Goal: Transaction & Acquisition: Purchase product/service

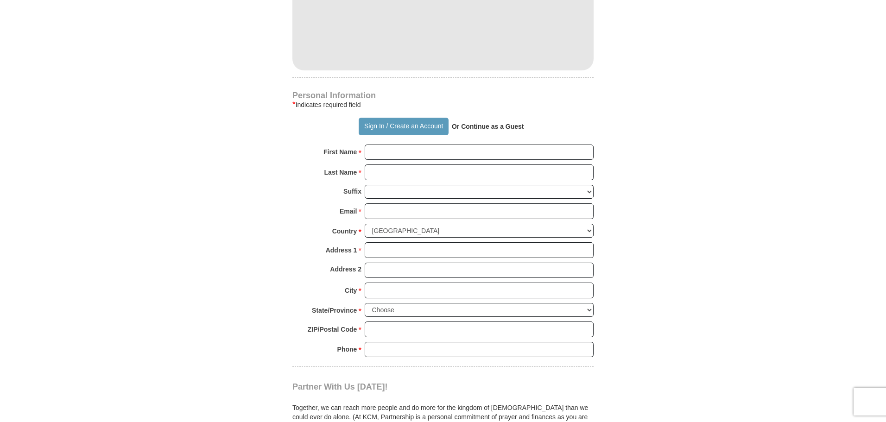
scroll to position [556, 0]
click at [407, 132] on button "Sign In / Create an Account" at bounding box center [403, 126] width 89 height 18
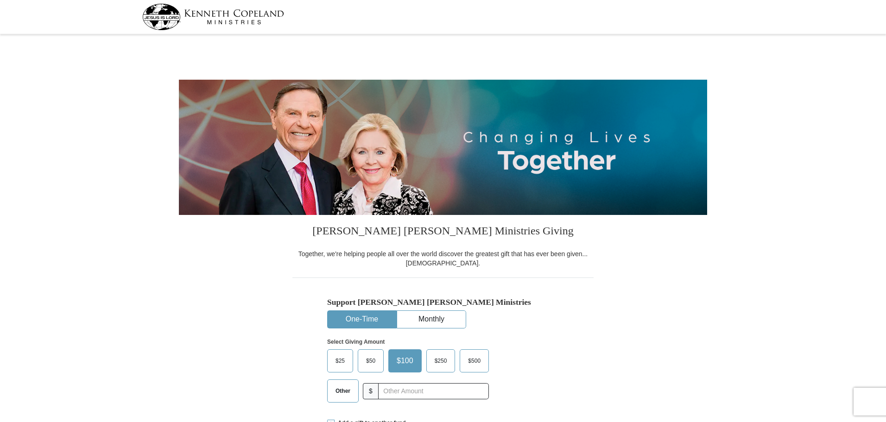
select select "TX"
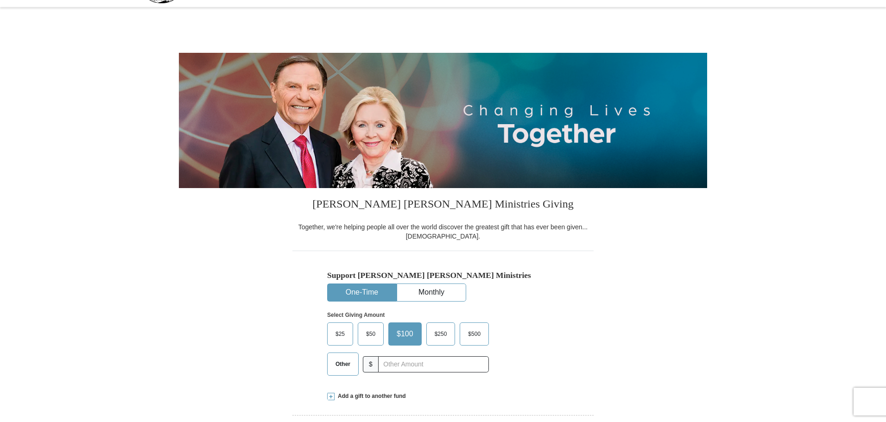
scroll to position [46, 0]
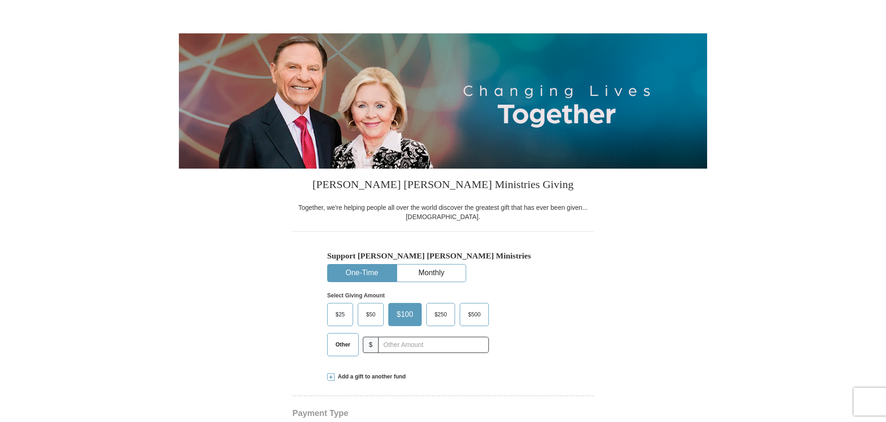
click at [341, 338] on span "Other" at bounding box center [343, 345] width 24 height 14
click at [0, 0] on input "Other" at bounding box center [0, 0] width 0 height 0
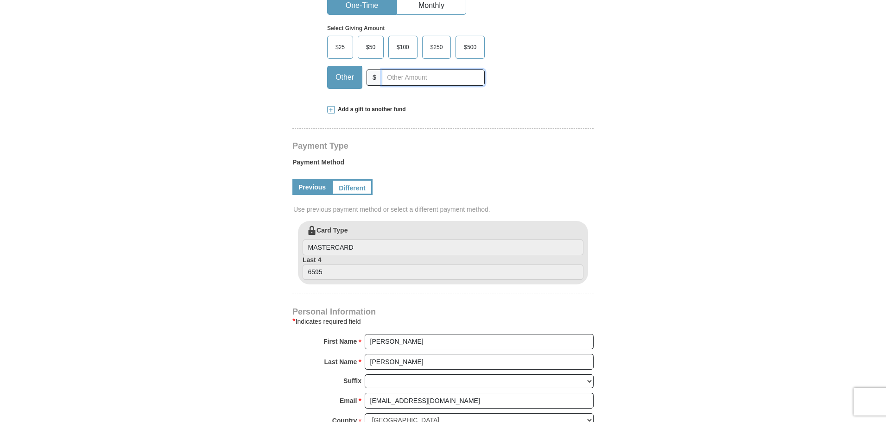
scroll to position [324, 0]
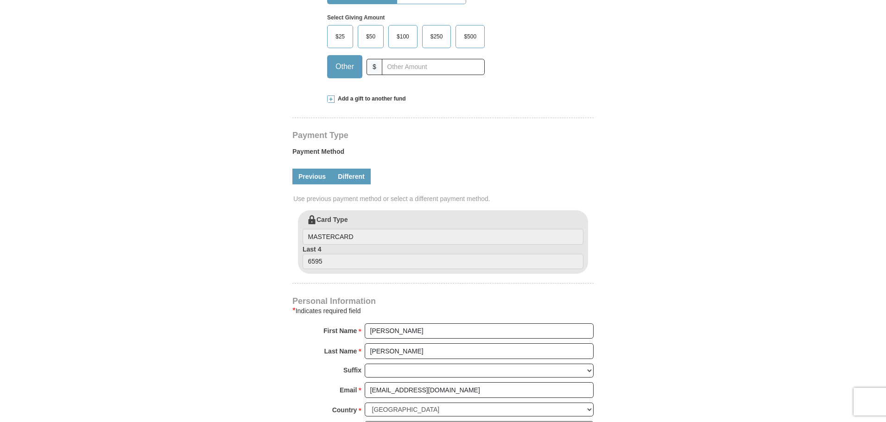
click at [352, 175] on link "Different" at bounding box center [351, 177] width 39 height 16
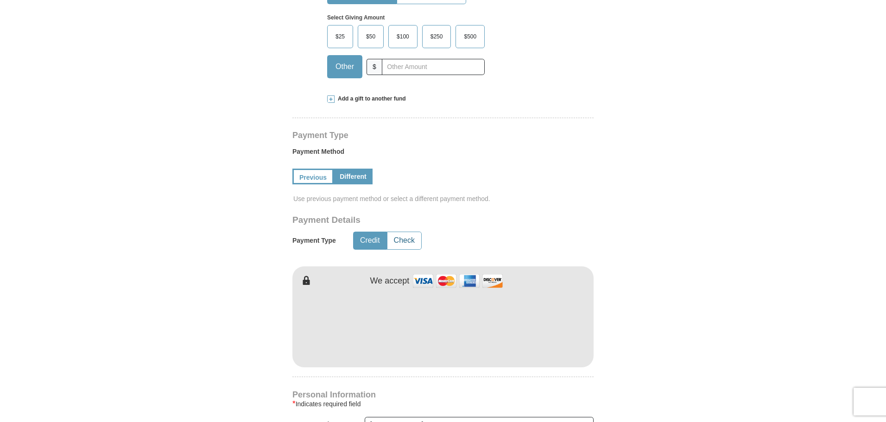
click at [405, 242] on button "Check" at bounding box center [404, 240] width 34 height 17
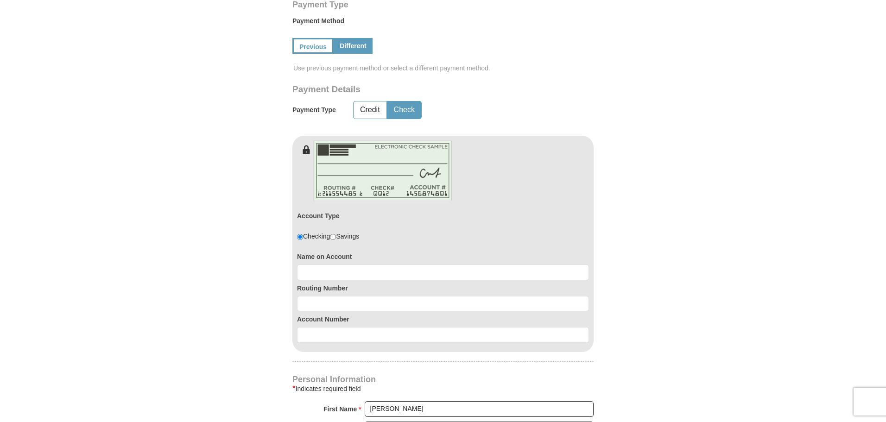
scroll to position [463, 0]
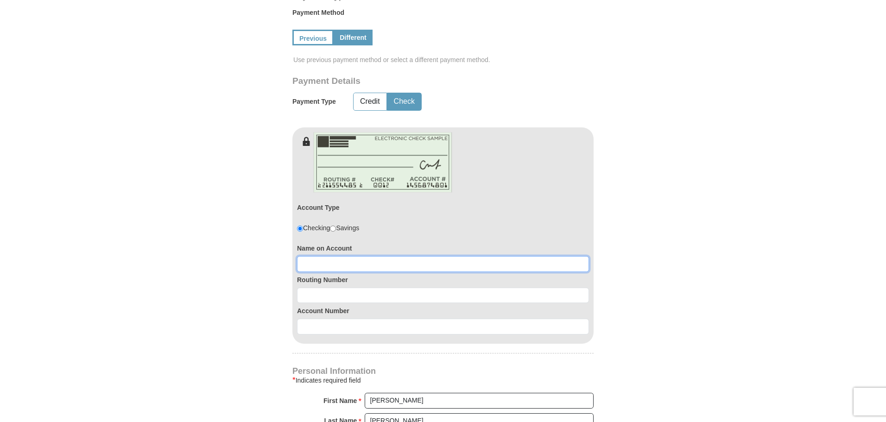
click at [441, 266] on input at bounding box center [443, 264] width 292 height 16
type input "ELIESHA CAVANAUGH"
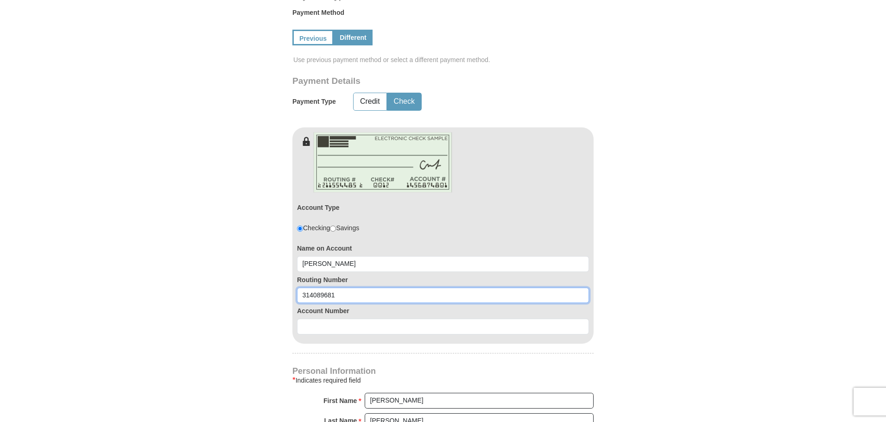
type input "314089681"
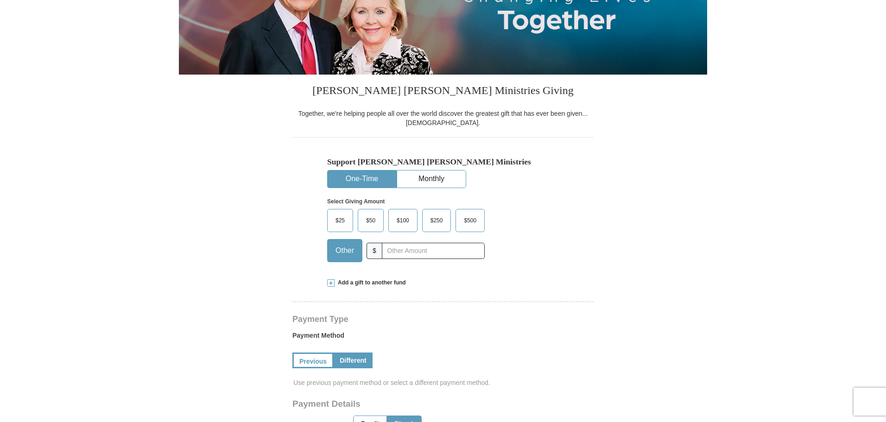
scroll to position [139, 0]
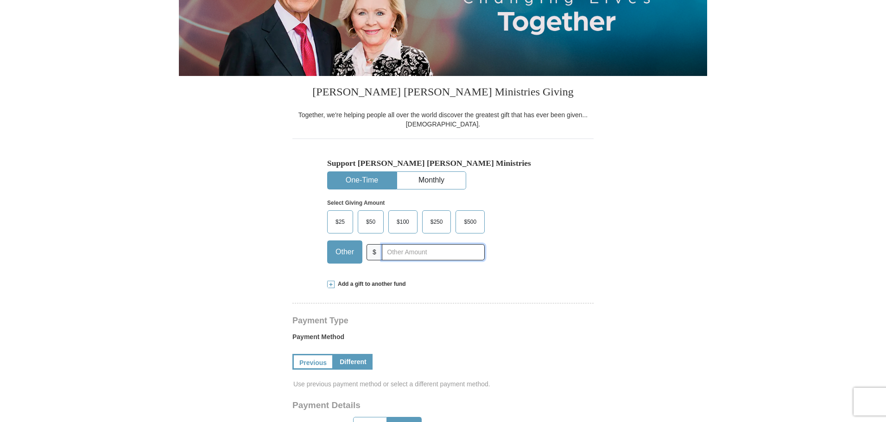
click at [432, 257] on input "text" at bounding box center [433, 252] width 103 height 16
type input "1257"
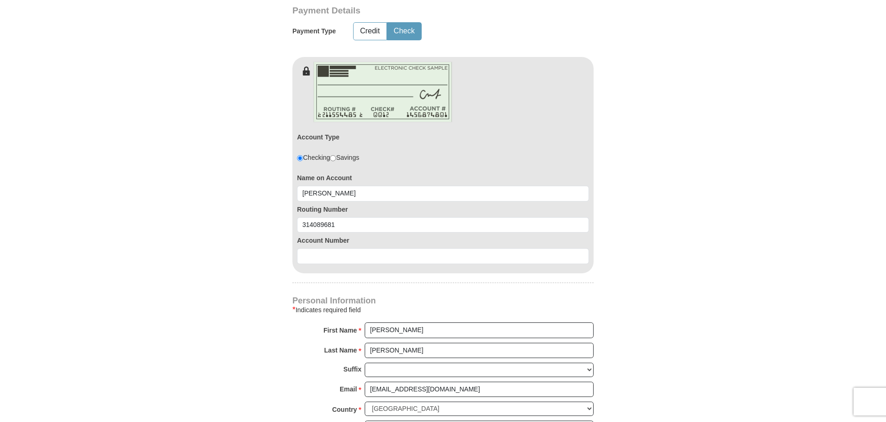
scroll to position [556, 0]
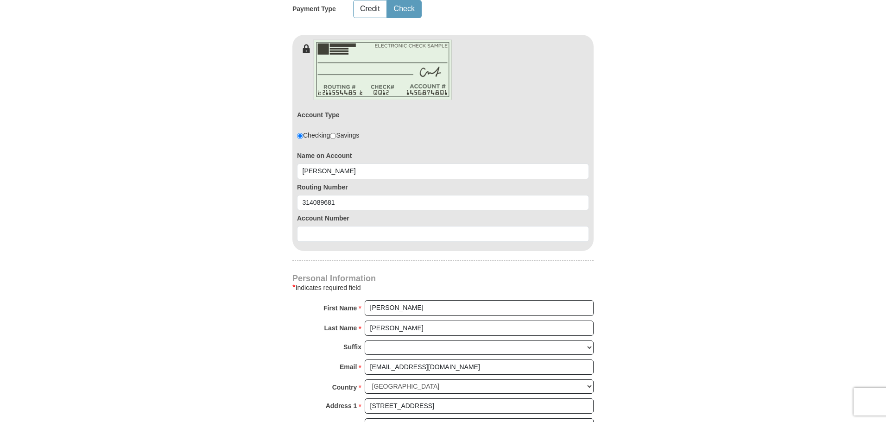
click at [379, 224] on div "Account Number" at bounding box center [443, 226] width 292 height 32
click at [377, 233] on input at bounding box center [443, 234] width 292 height 16
paste input "246755014"
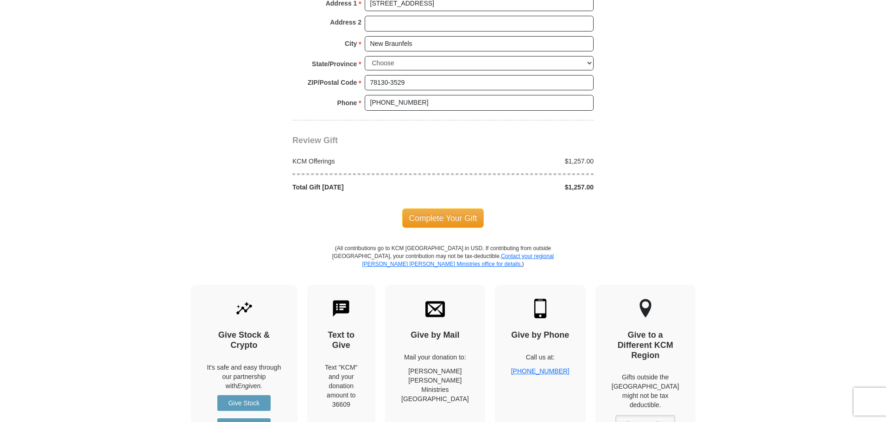
scroll to position [973, 0]
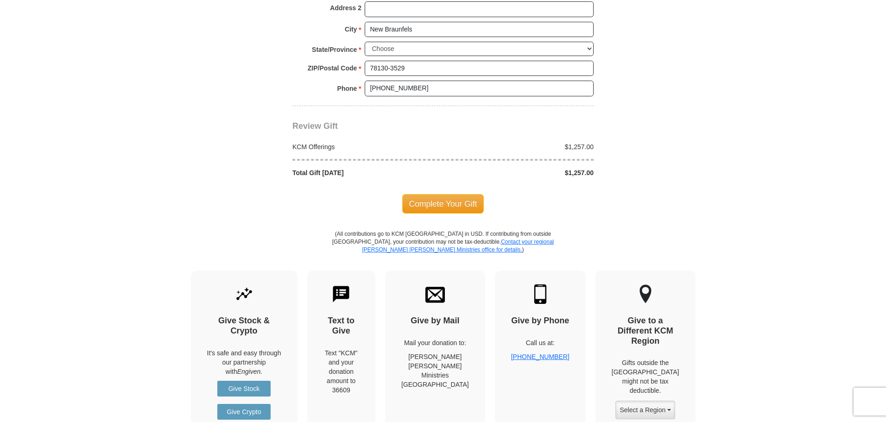
type input "246755014"
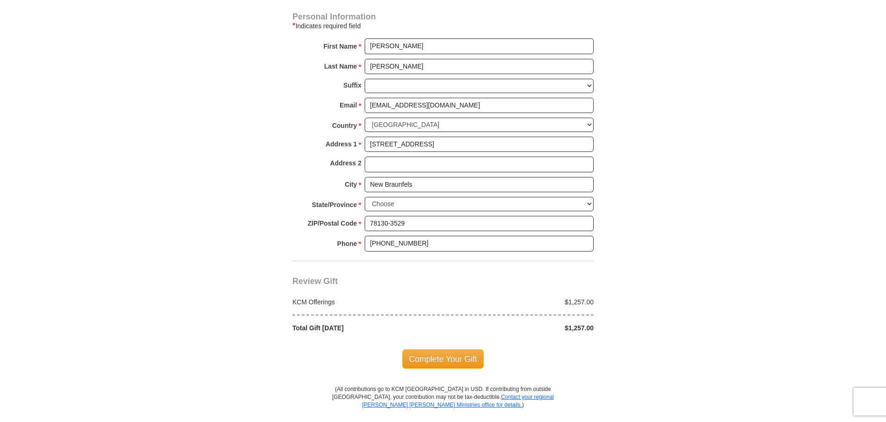
scroll to position [834, 0]
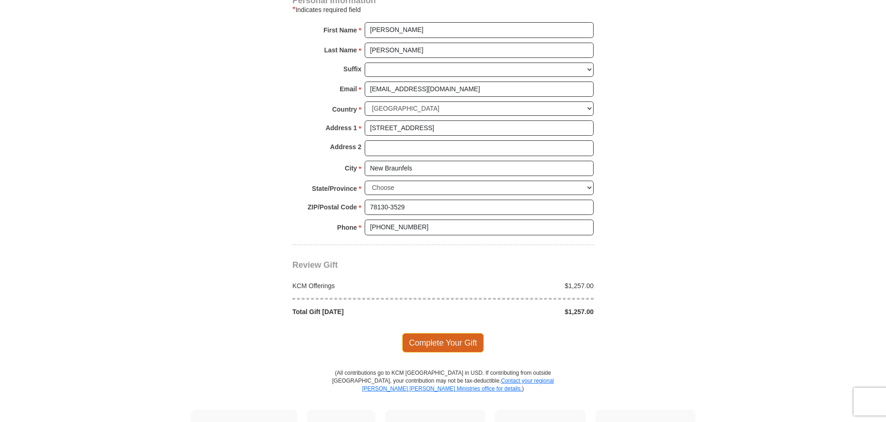
click at [448, 348] on span "Complete Your Gift" at bounding box center [443, 342] width 82 height 19
